Goal: Task Accomplishment & Management: Complete application form

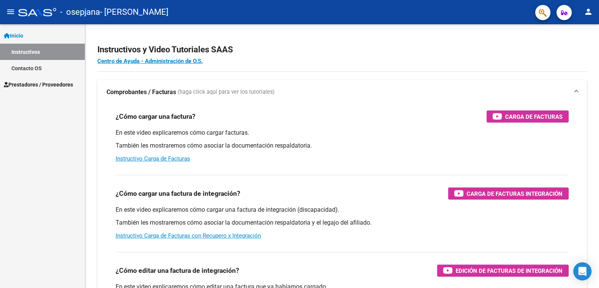
click at [72, 87] on span "Prestadores / Proveedores" at bounding box center [38, 85] width 69 height 8
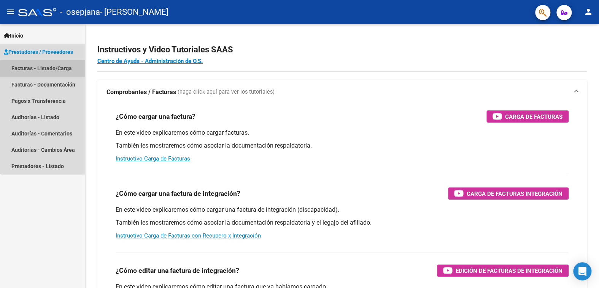
click at [48, 70] on link "Facturas - Listado/Carga" at bounding box center [42, 68] width 85 height 16
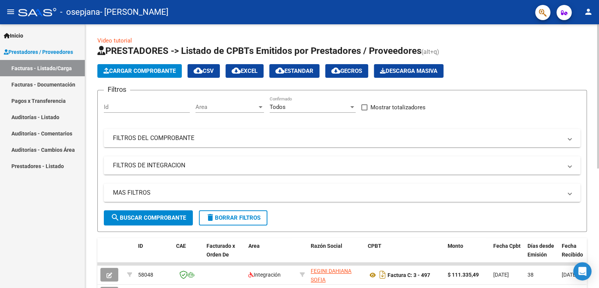
click at [132, 72] on span "Cargar Comprobante" at bounding box center [139, 71] width 72 height 7
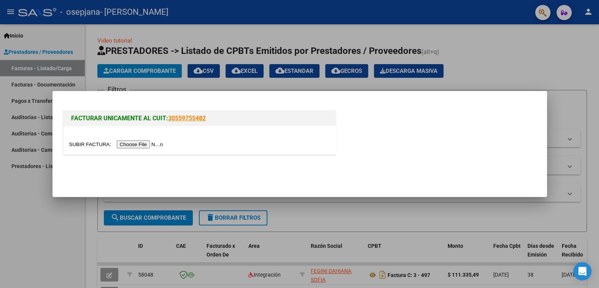
click at [128, 145] on input "file" at bounding box center [117, 145] width 96 height 8
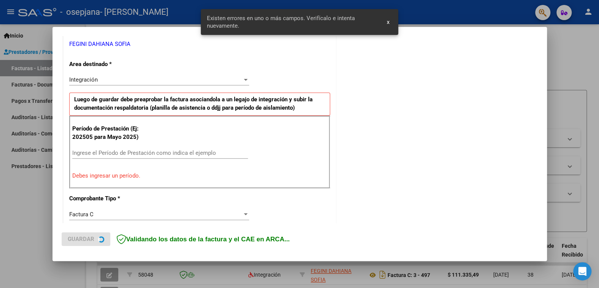
scroll to position [156, 0]
click at [115, 152] on input "Ingrese el Período de Prestación como indica el ejemplo" at bounding box center [160, 152] width 176 height 7
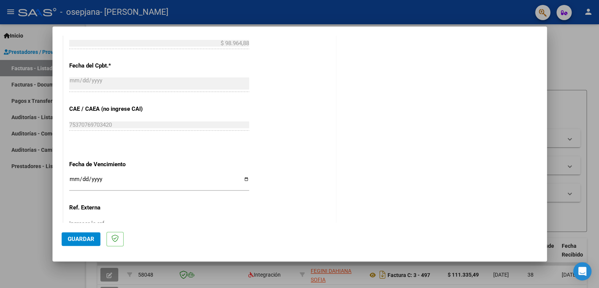
scroll to position [460, 0]
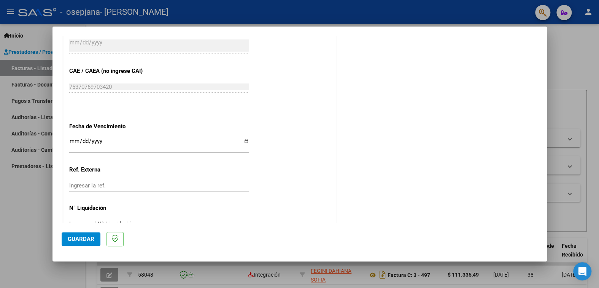
type input "202508"
click at [243, 141] on input "Ingresar la fecha" at bounding box center [159, 144] width 180 height 12
type input "[DATE]"
click at [97, 184] on input "Ingresar la ref." at bounding box center [159, 185] width 180 height 7
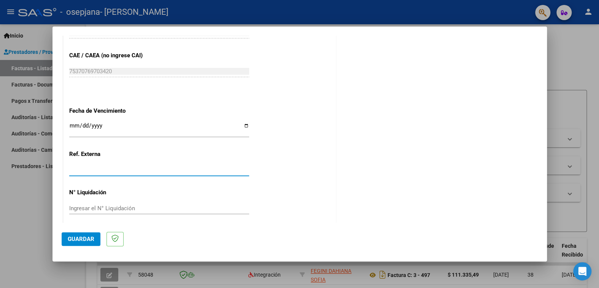
scroll to position [480, 0]
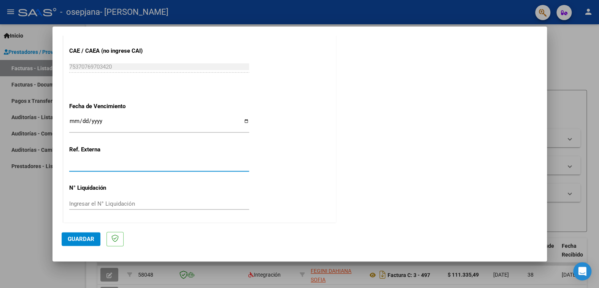
click at [86, 244] on button "Guardar" at bounding box center [81, 240] width 39 height 14
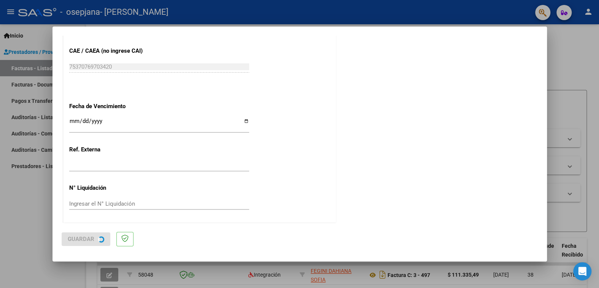
scroll to position [0, 0]
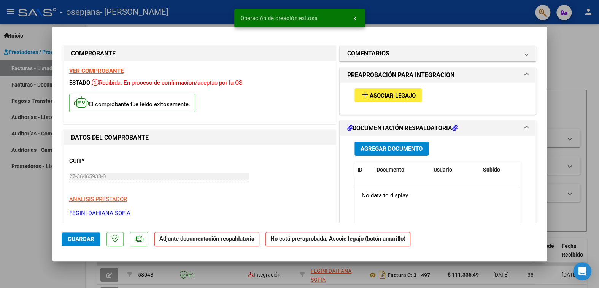
click at [354, 77] on h1 "PREAPROBACIÓN PARA INTEGRACION" at bounding box center [400, 75] width 107 height 9
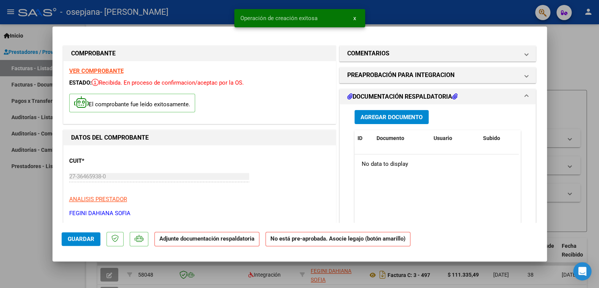
click at [366, 70] on mat-expansion-panel-header "PREAPROBACIÓN PARA INTEGRACION" at bounding box center [437, 75] width 196 height 15
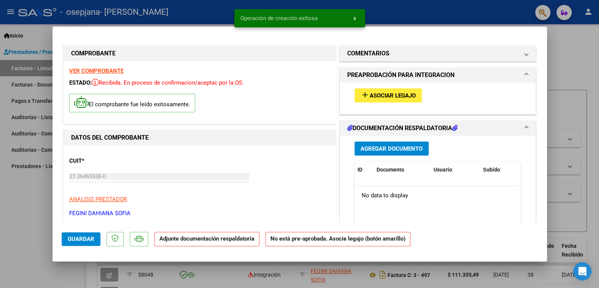
click at [368, 86] on div "add Asociar Legajo" at bounding box center [438, 95] width 178 height 25
click at [370, 92] on span "Asociar Legajo" at bounding box center [392, 95] width 46 height 7
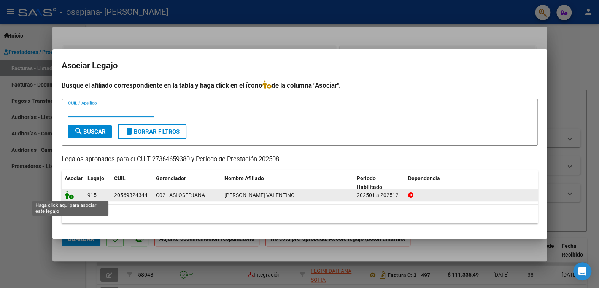
click at [67, 194] on icon at bounding box center [69, 195] width 9 height 8
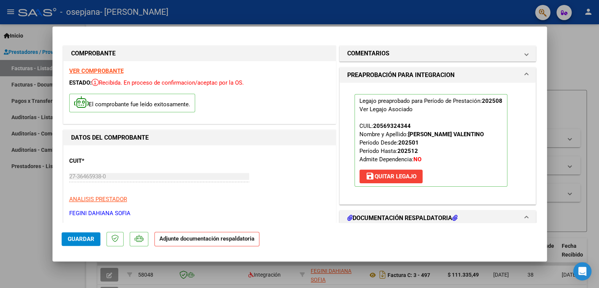
scroll to position [114, 0]
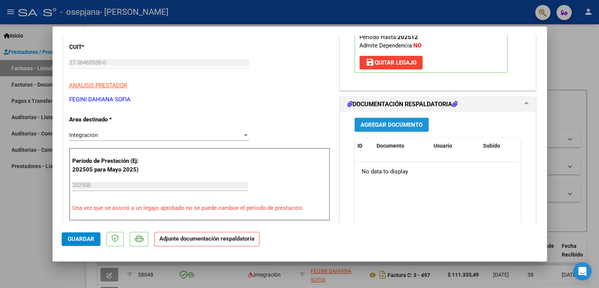
click at [403, 125] on span "Agregar Documento" at bounding box center [391, 125] width 62 height 7
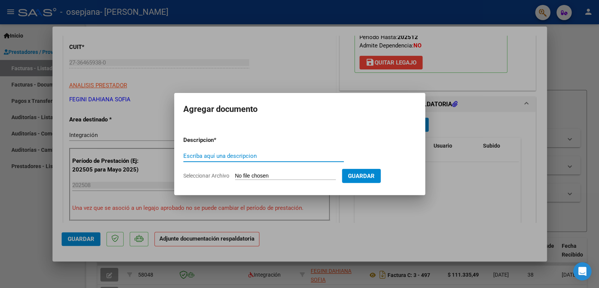
click at [223, 156] on input "Escriba aquí una descripcion" at bounding box center [263, 156] width 160 height 7
type input "planilla de asistencia"
click at [312, 179] on input "Seleccionar Archivo" at bounding box center [285, 176] width 101 height 7
type input "C:\fakepath\PLANILLA ASISTENCIA VALENTINO.pdf"
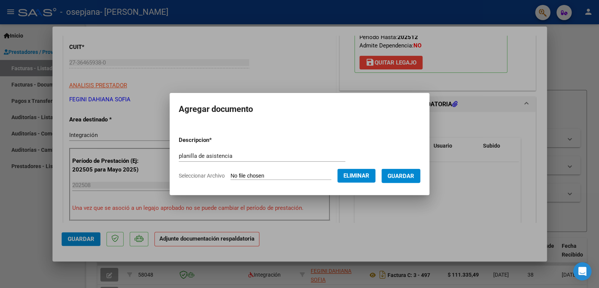
click at [397, 177] on span "Guardar" at bounding box center [400, 176] width 27 height 7
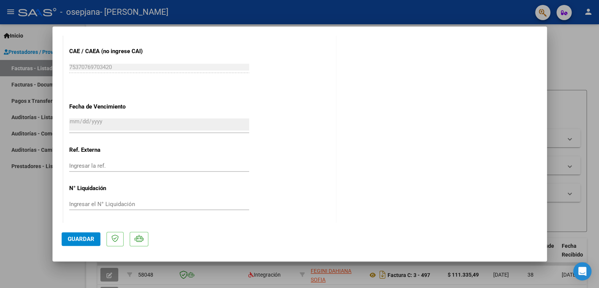
scroll to position [492, 0]
click at [76, 235] on button "Guardar" at bounding box center [81, 240] width 39 height 14
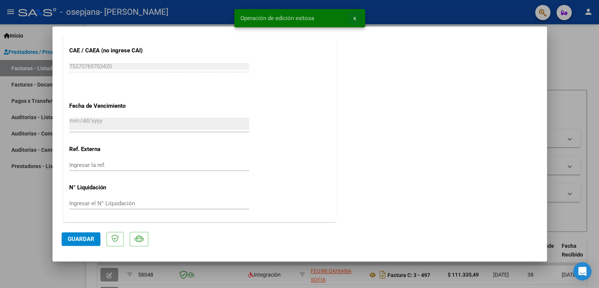
click at [355, 16] on span "x" at bounding box center [354, 18] width 3 height 7
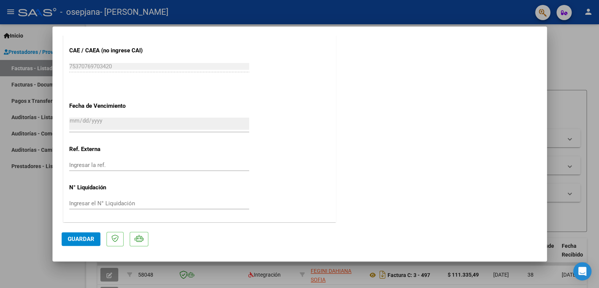
click at [553, 43] on div at bounding box center [299, 144] width 599 height 288
type input "$ 0,00"
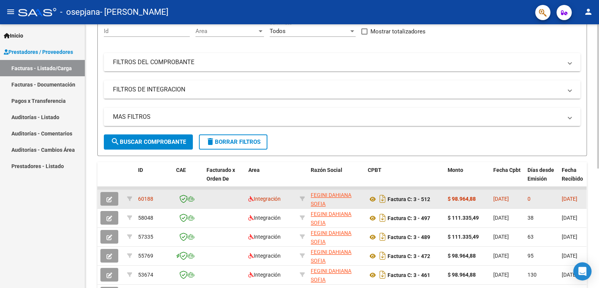
scroll to position [114, 0]
